Goal: Find specific page/section

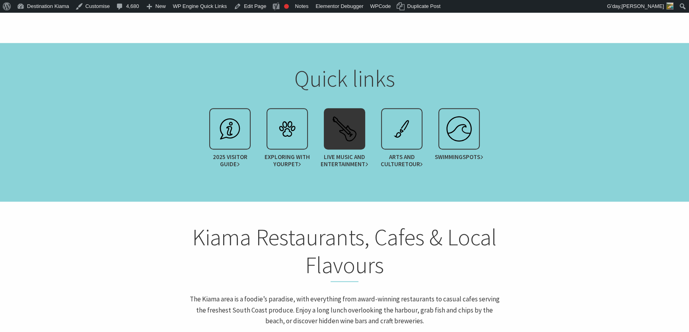
scroll to position [977, 0]
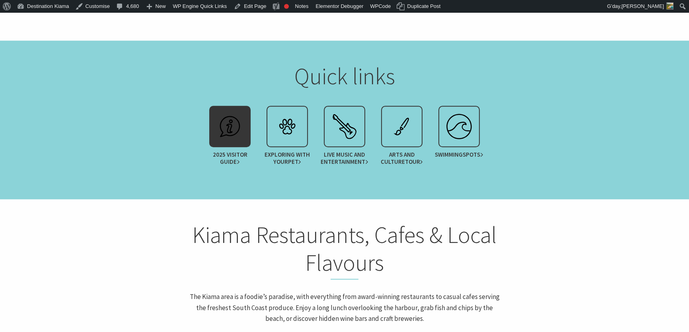
click at [230, 158] on span "Guide" at bounding box center [230, 161] width 20 height 7
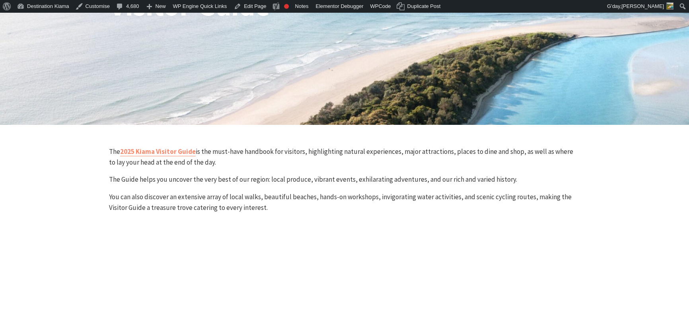
scroll to position [217, 0]
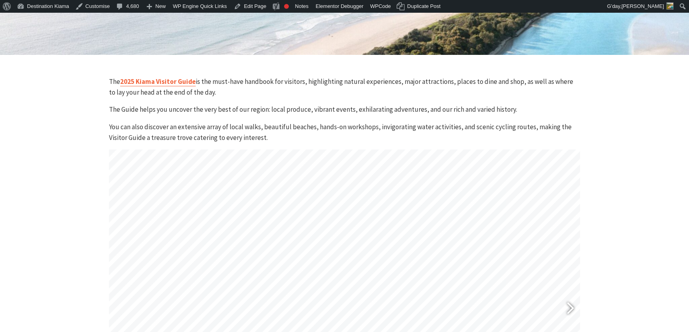
click at [183, 82] on link "2025 Kiama Visitor Guide" at bounding box center [158, 81] width 76 height 9
